Goal: Information Seeking & Learning: Learn about a topic

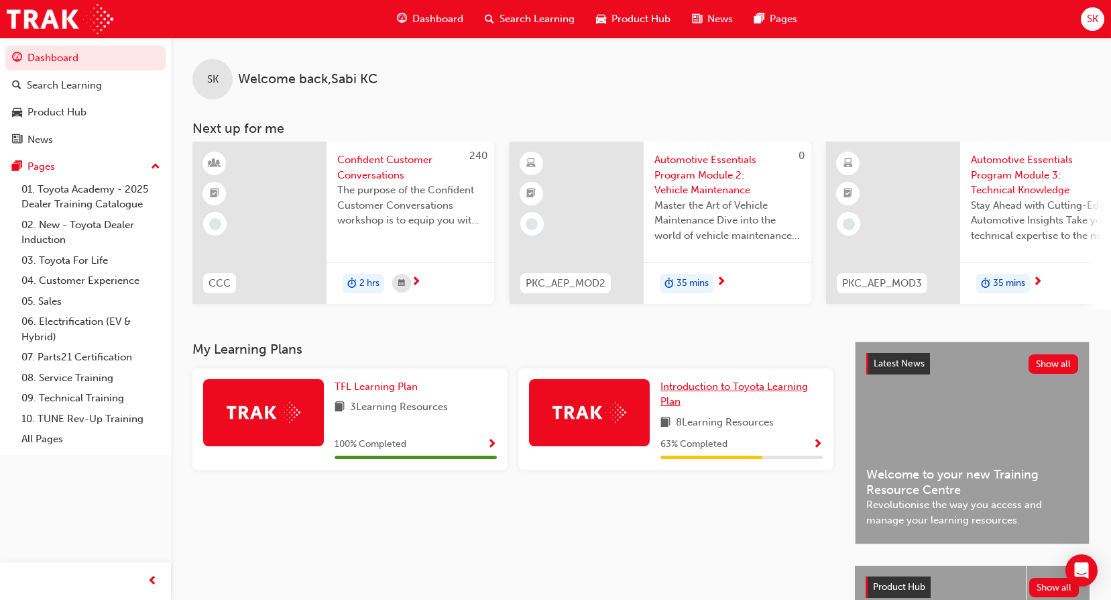
click at [773, 406] on link "Introduction to Toyota Learning Plan" at bounding box center [742, 394] width 162 height 30
click at [812, 453] on div "63 % Completed" at bounding box center [742, 444] width 162 height 17
click at [814, 445] on span "Show Progress" at bounding box center [818, 445] width 10 height 12
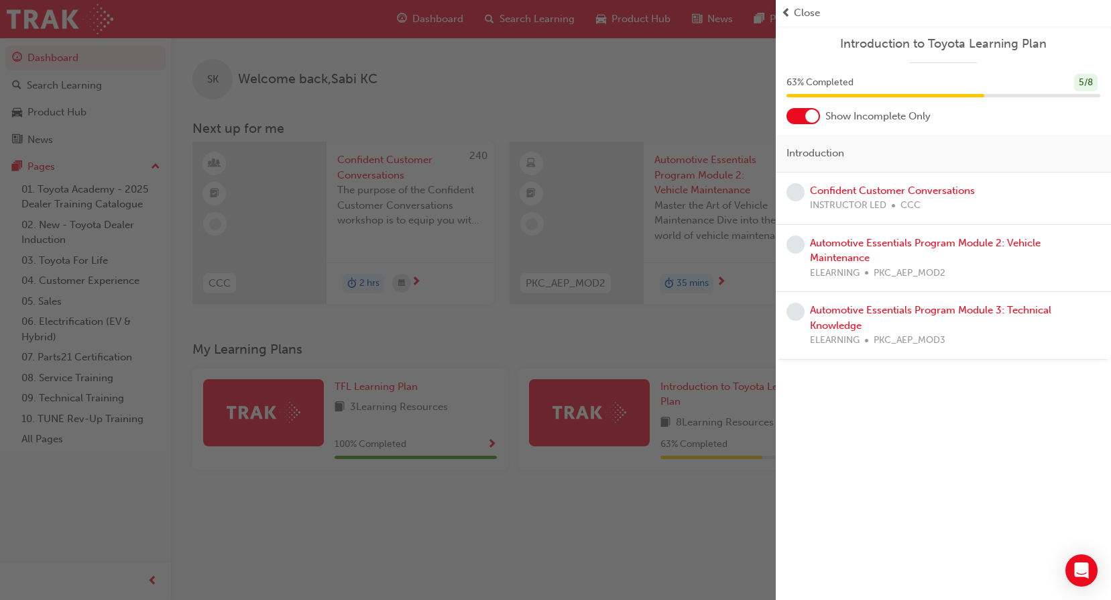
click at [657, 540] on div "button" at bounding box center [388, 300] width 776 height 600
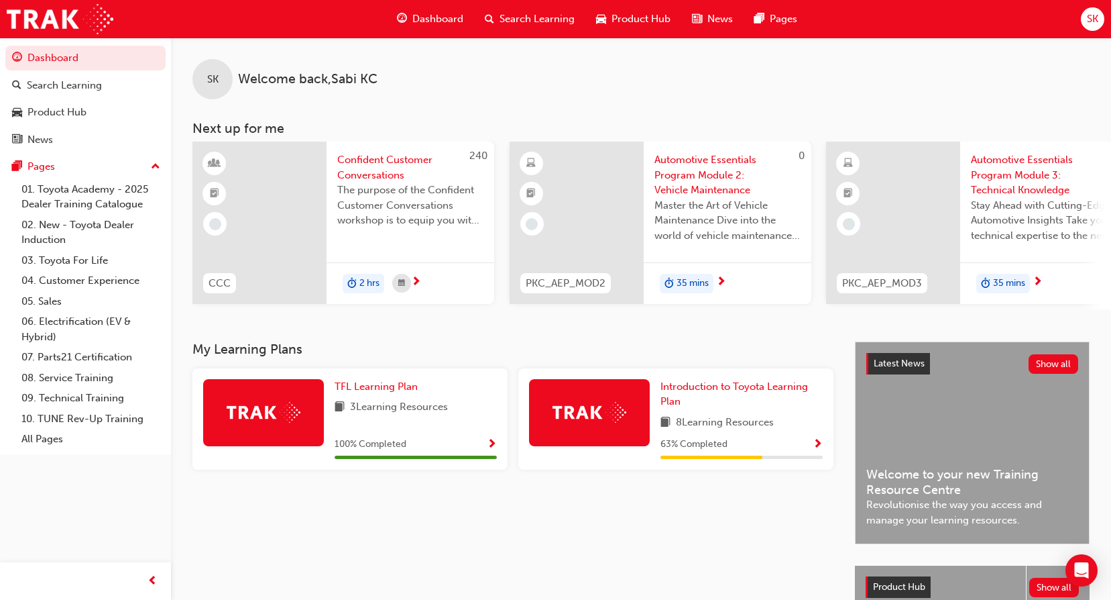
click at [496, 16] on div "Search Learning" at bounding box center [529, 18] width 111 height 27
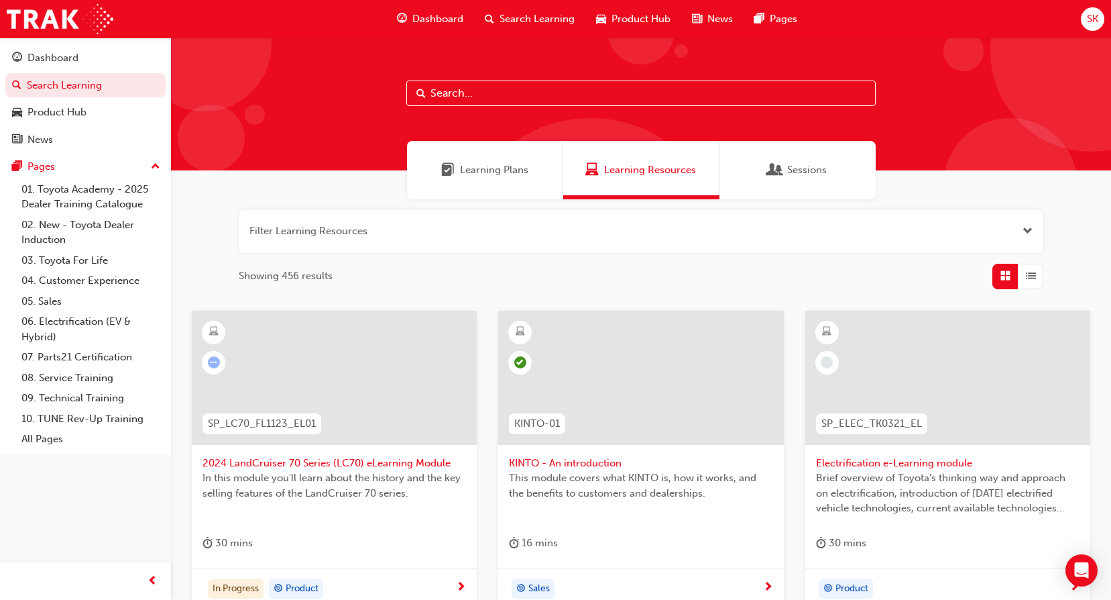
click at [528, 95] on input "text" at bounding box center [640, 92] width 469 height 25
type input "brand"
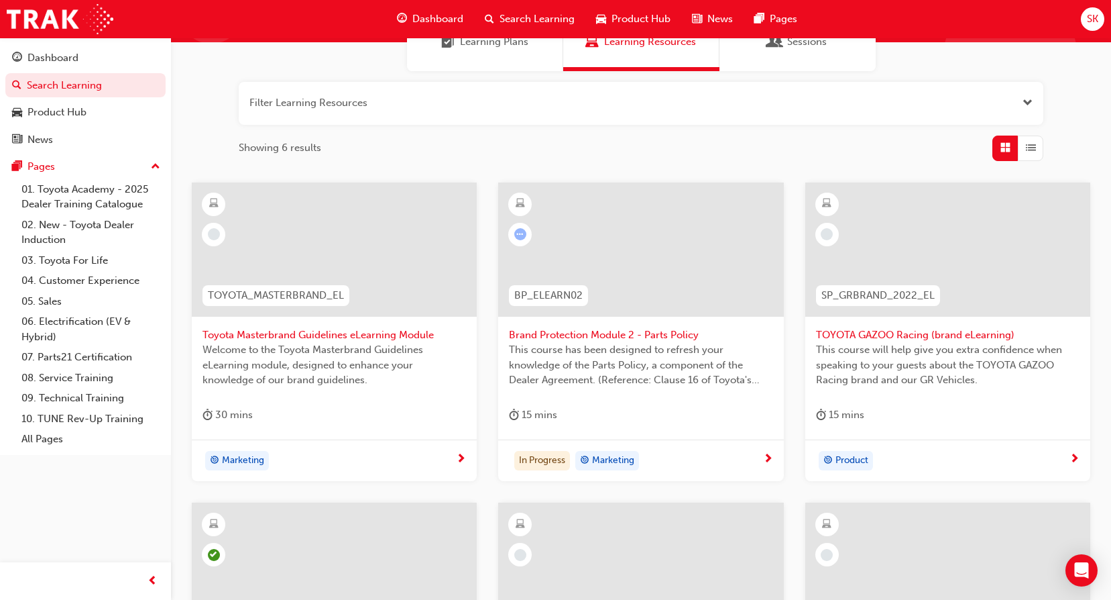
scroll to position [134, 0]
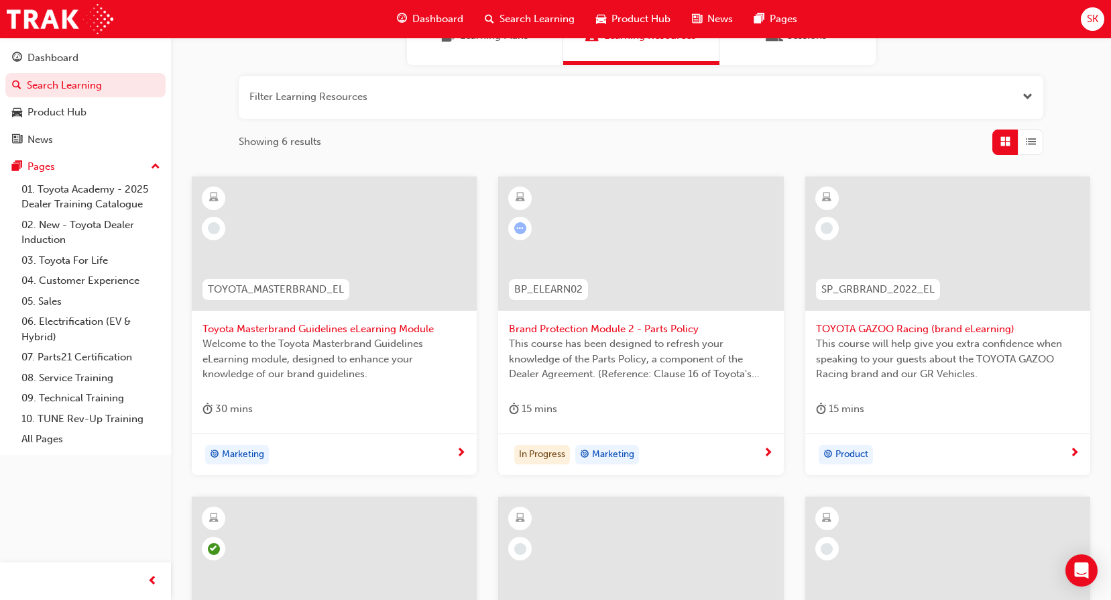
click at [671, 266] on div at bounding box center [640, 243] width 285 height 134
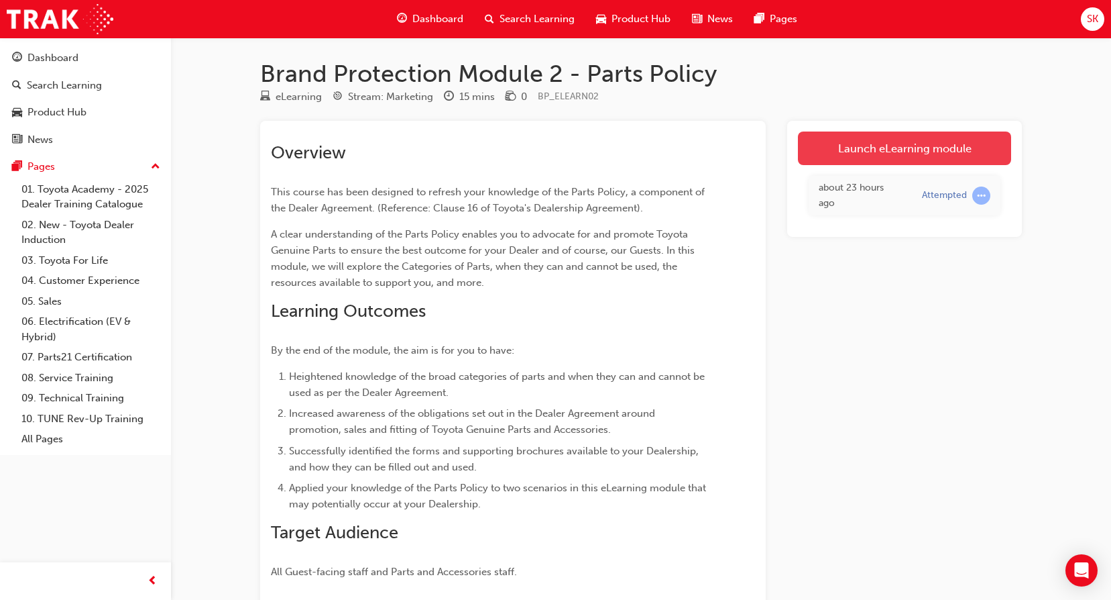
click at [941, 142] on link "Launch eLearning module" at bounding box center [904, 148] width 213 height 34
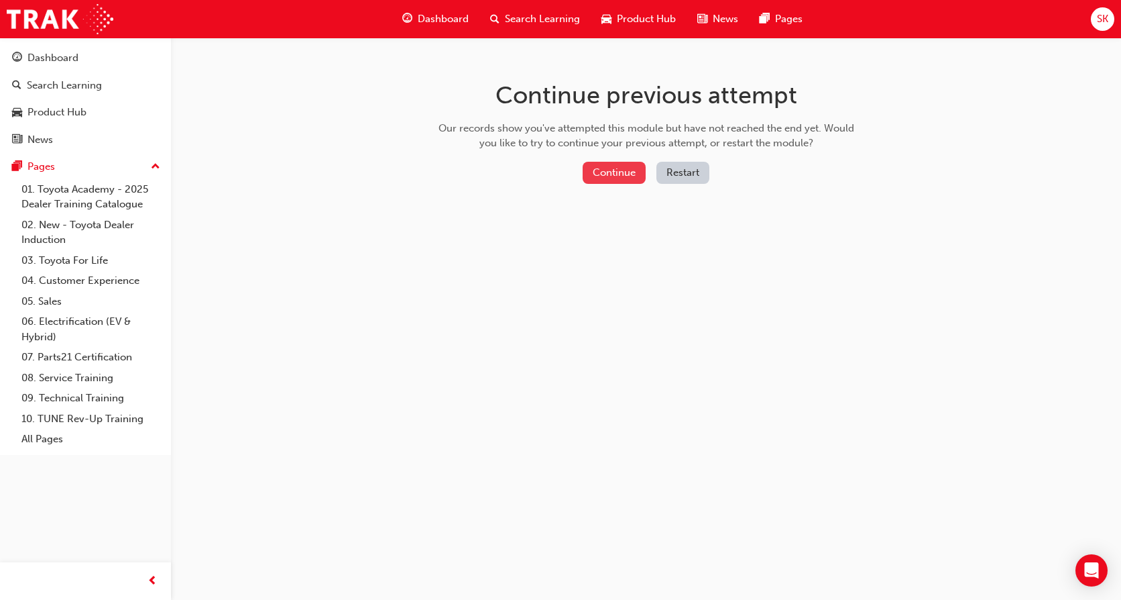
click at [614, 175] on button "Continue" at bounding box center [614, 173] width 63 height 22
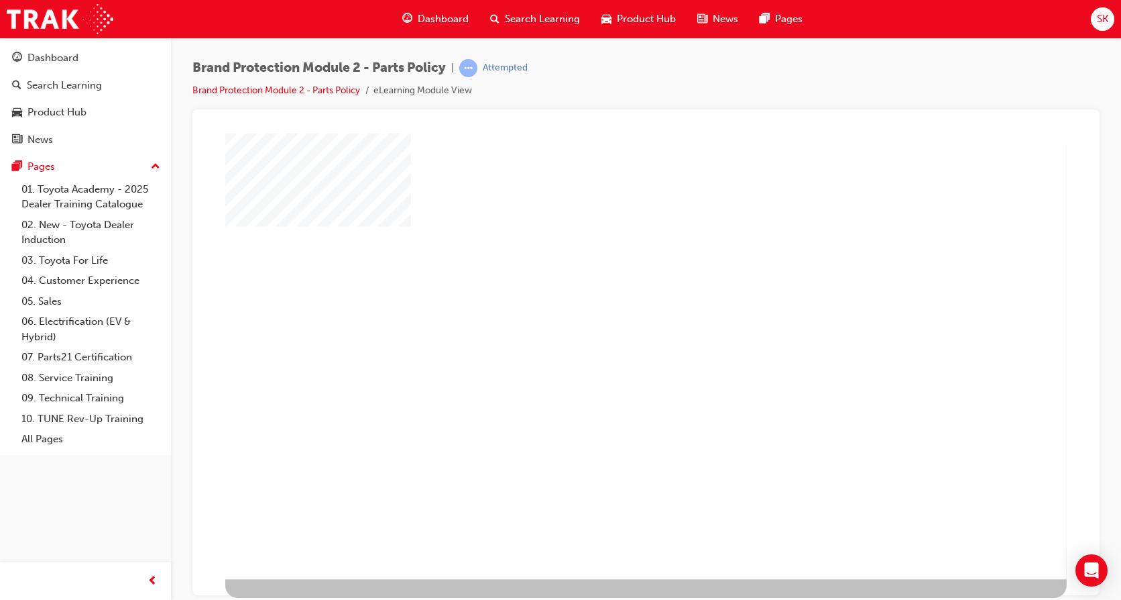
click at [610, 320] on div "play" at bounding box center [610, 320] width 0 height 0
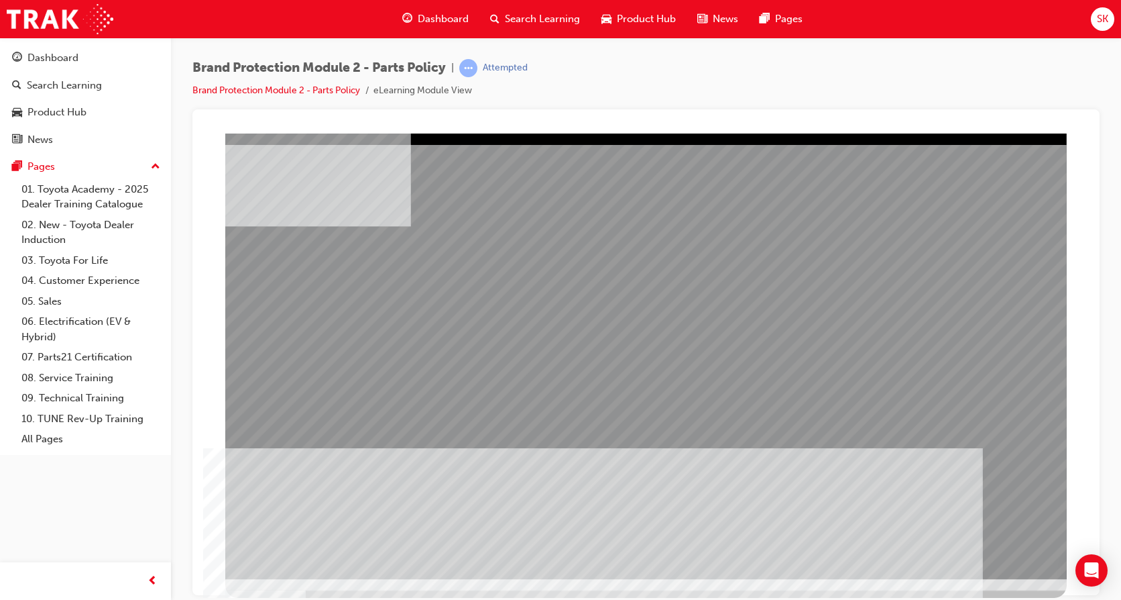
drag, startPoint x: 974, startPoint y: 542, endPoint x: 949, endPoint y: 545, distance: 25.6
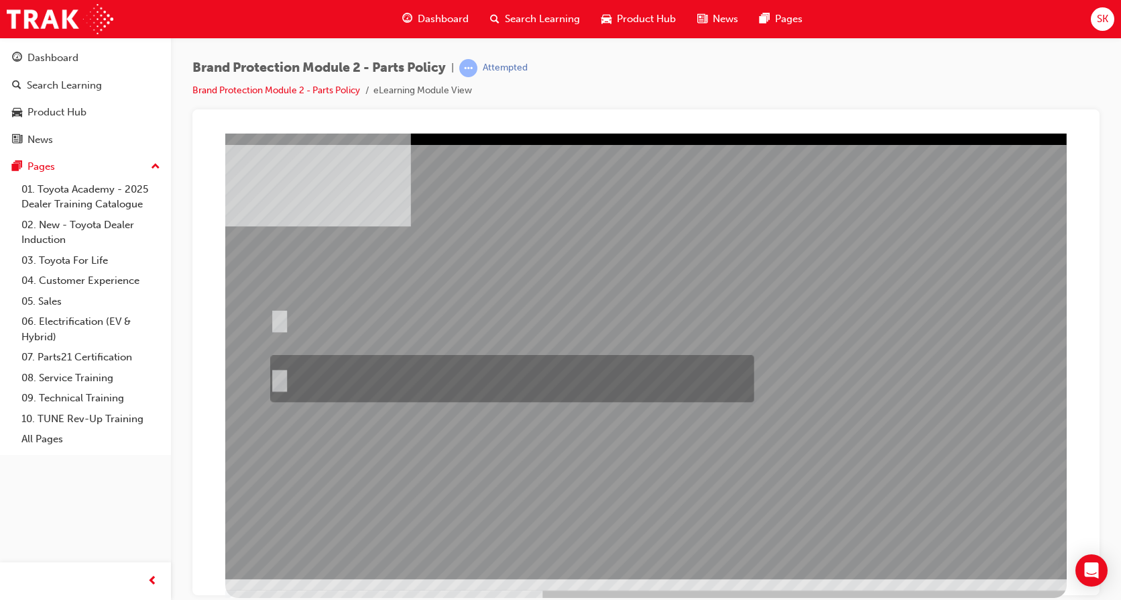
radio input "true"
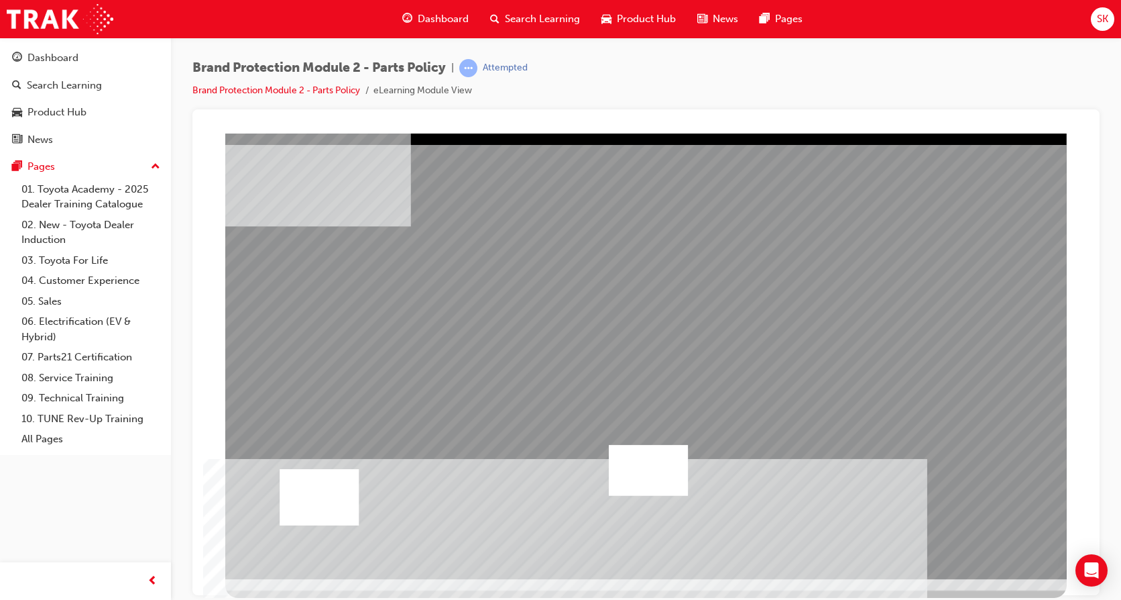
click at [305, 479] on div at bounding box center [319, 496] width 79 height 56
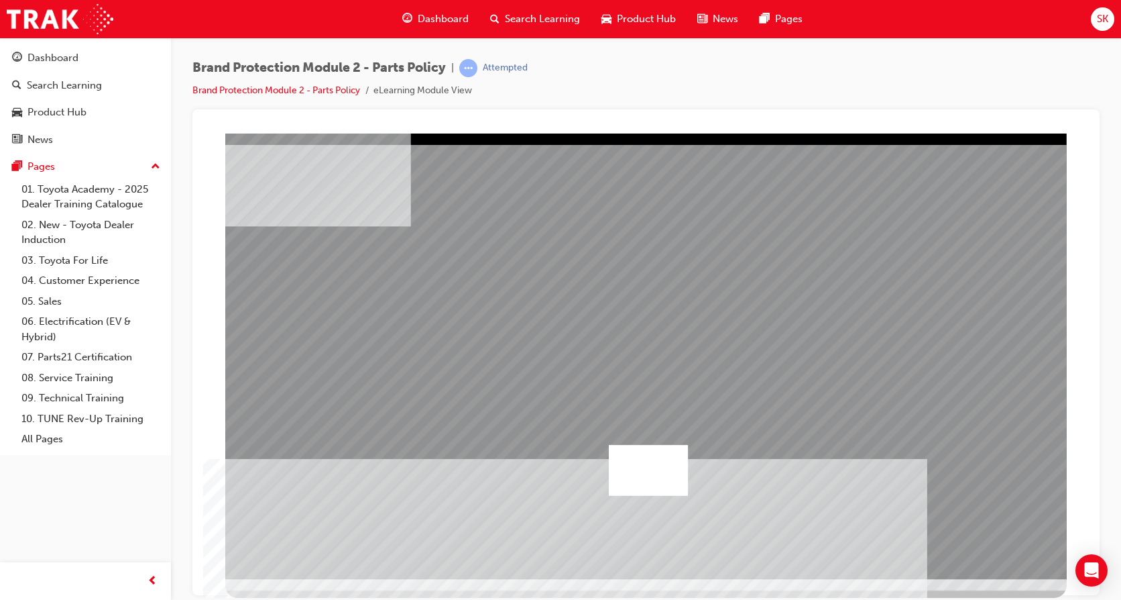
click at [666, 482] on div at bounding box center [648, 469] width 79 height 51
drag, startPoint x: 315, startPoint y: 431, endPoint x: 400, endPoint y: 457, distance: 88.5
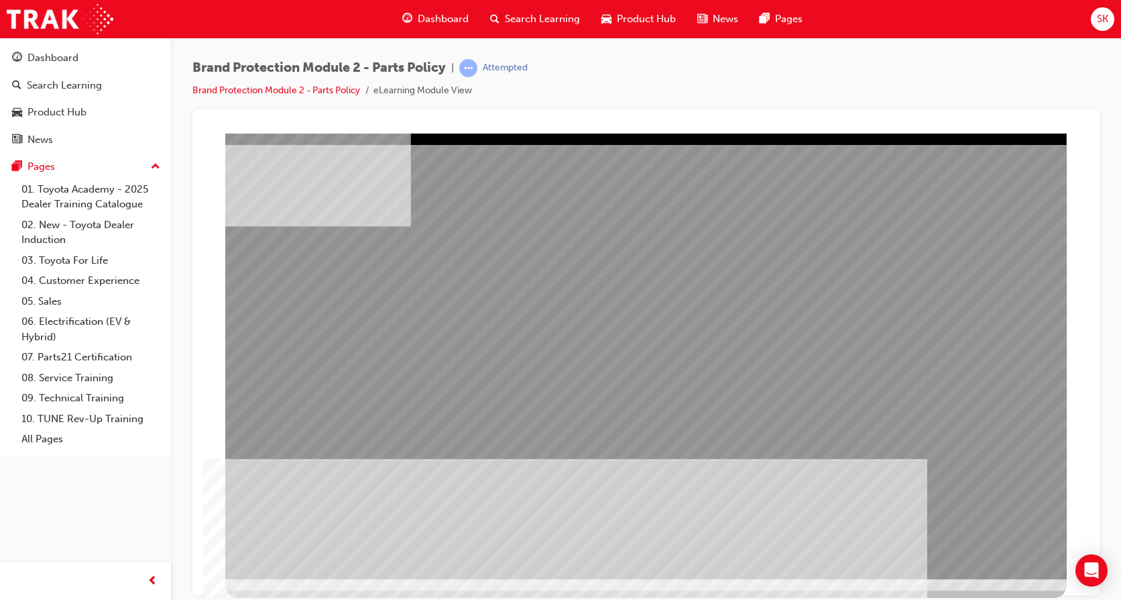
drag, startPoint x: 759, startPoint y: 457, endPoint x: 767, endPoint y: 507, distance: 51.1
drag, startPoint x: 567, startPoint y: 526, endPoint x: 692, endPoint y: 508, distance: 126.0
click at [585, 525] on div "multistate" at bounding box center [646, 355] width 842 height 445
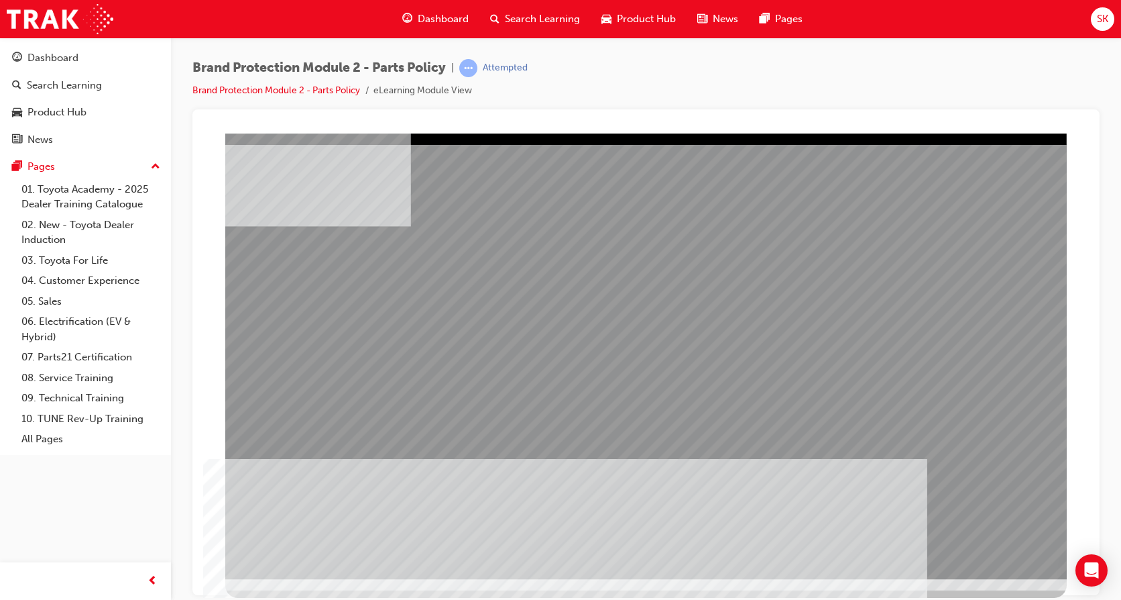
drag, startPoint x: 803, startPoint y: 487, endPoint x: 810, endPoint y: 494, distance: 10.4
drag, startPoint x: 388, startPoint y: 463, endPoint x: 460, endPoint y: 416, distance: 85.4
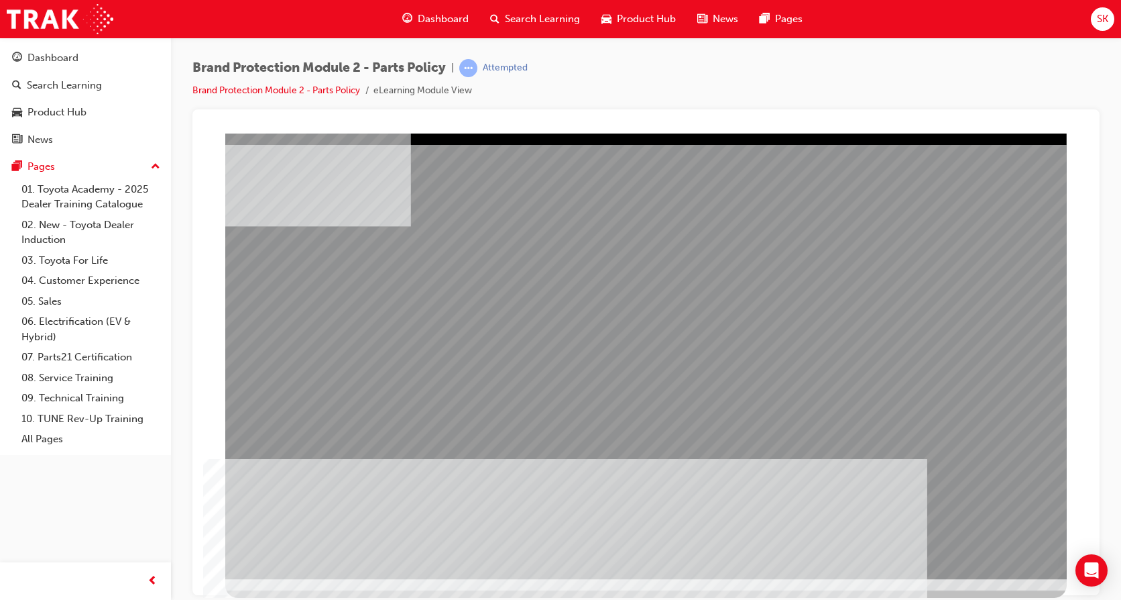
drag, startPoint x: 469, startPoint y: 404, endPoint x: 480, endPoint y: 329, distance: 76.0
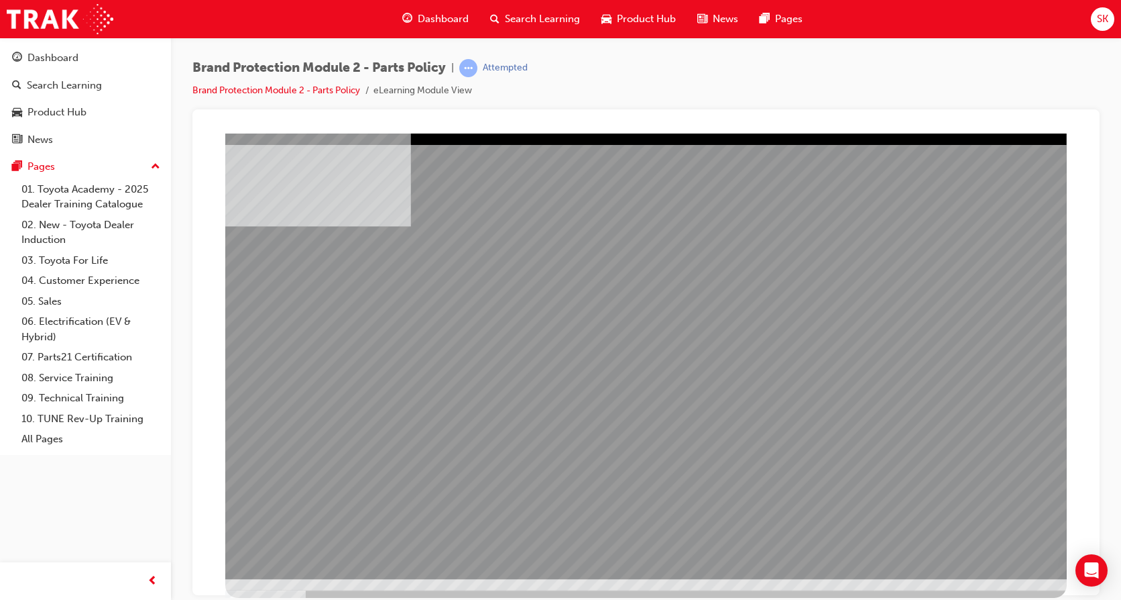
drag, startPoint x: 1009, startPoint y: 554, endPoint x: 999, endPoint y: 557, distance: 10.6
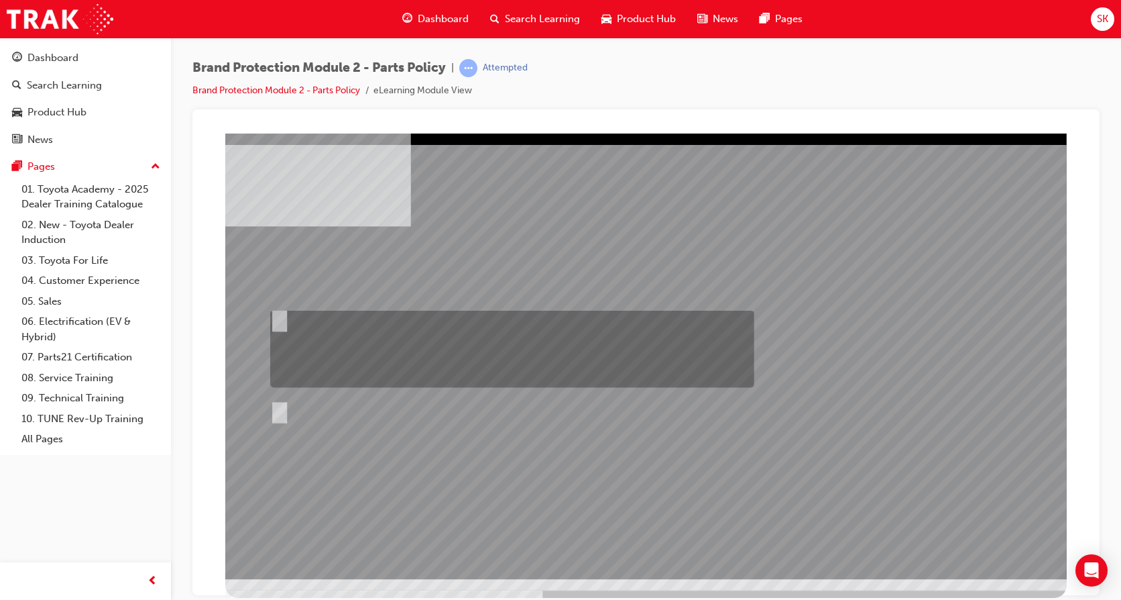
radio input "true"
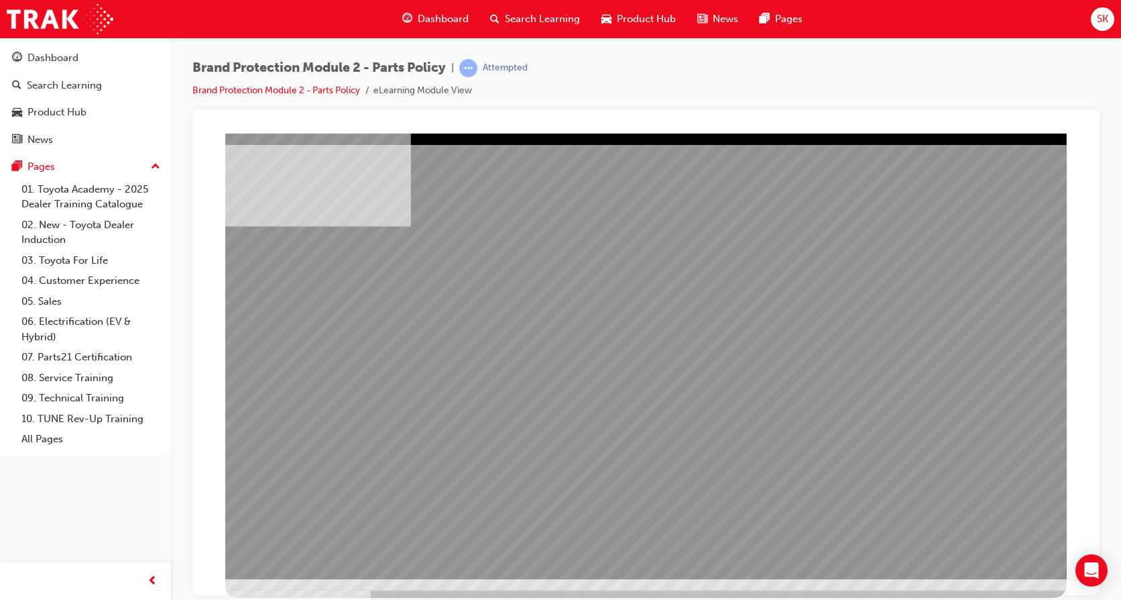
drag, startPoint x: 965, startPoint y: 549, endPoint x: 958, endPoint y: 539, distance: 11.9
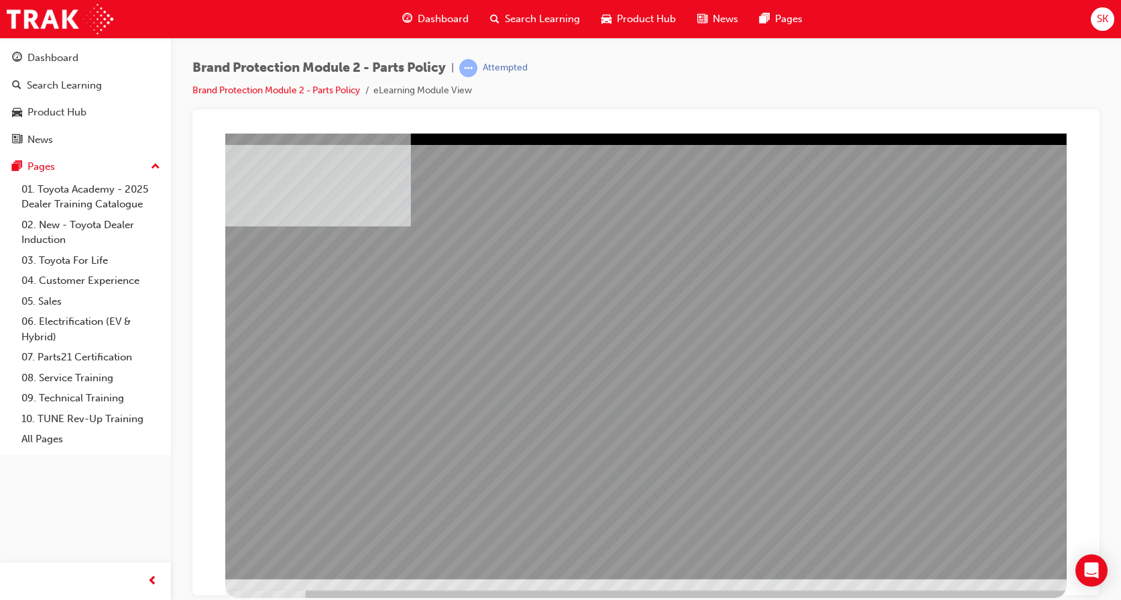
drag, startPoint x: 959, startPoint y: 541, endPoint x: 950, endPoint y: 533, distance: 12.3
click at [952, 535] on div at bounding box center [646, 355] width 842 height 445
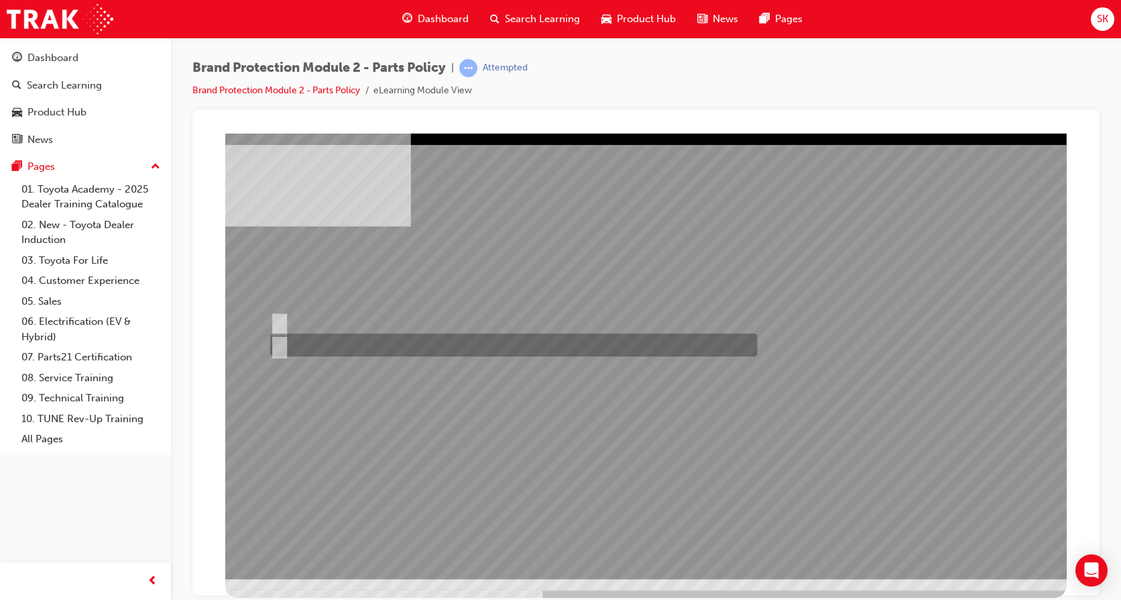
radio input "true"
